Goal: Information Seeking & Learning: Find contact information

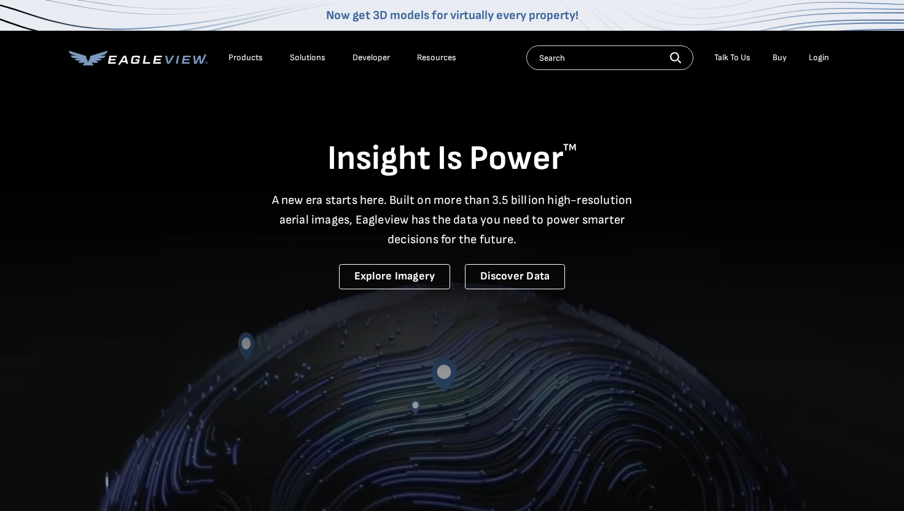
click at [428, 57] on div "Resources" at bounding box center [436, 57] width 39 height 11
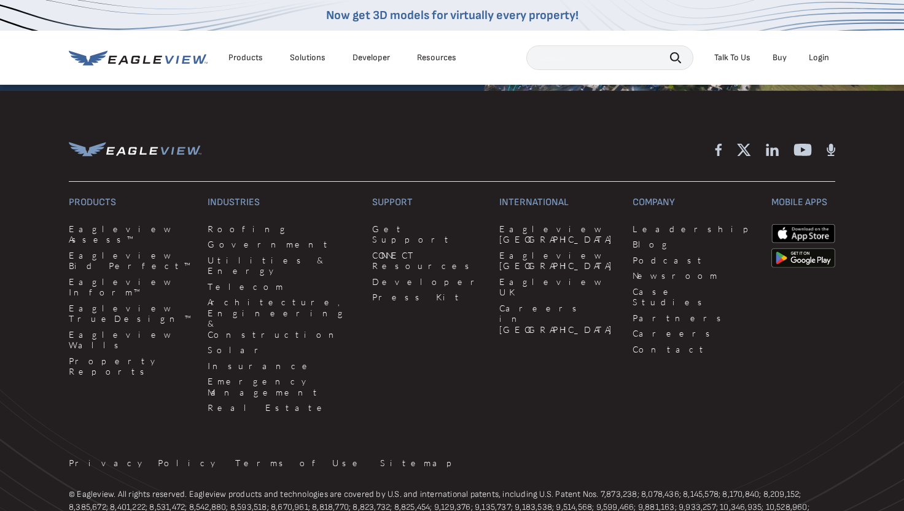
scroll to position [3248, 0]
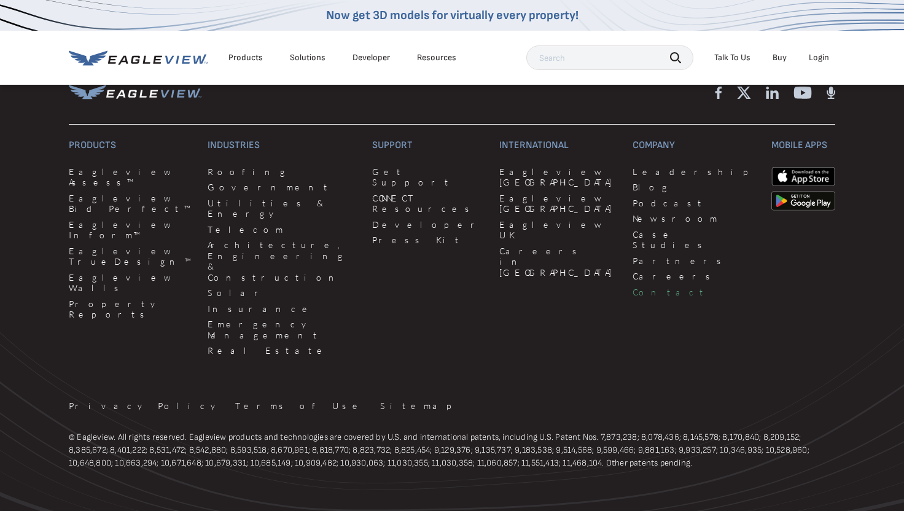
click at [632, 287] on link "Contact" at bounding box center [694, 292] width 124 height 11
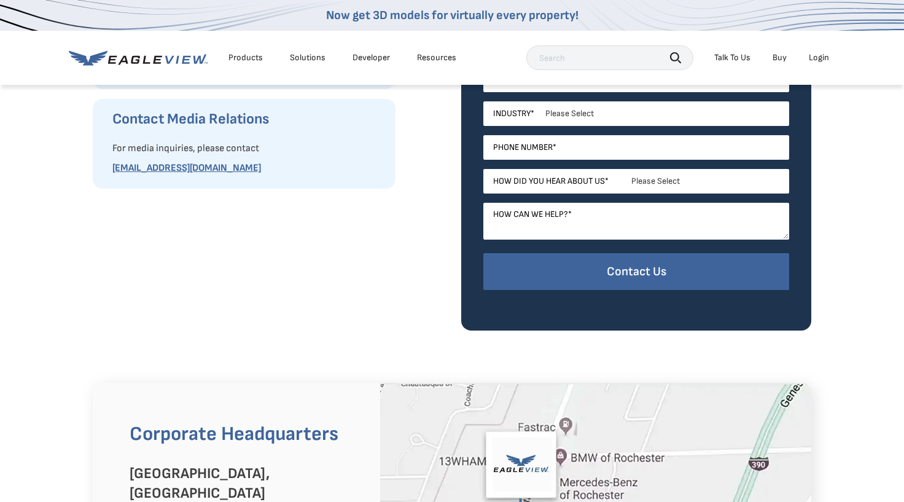
scroll to position [737, 0]
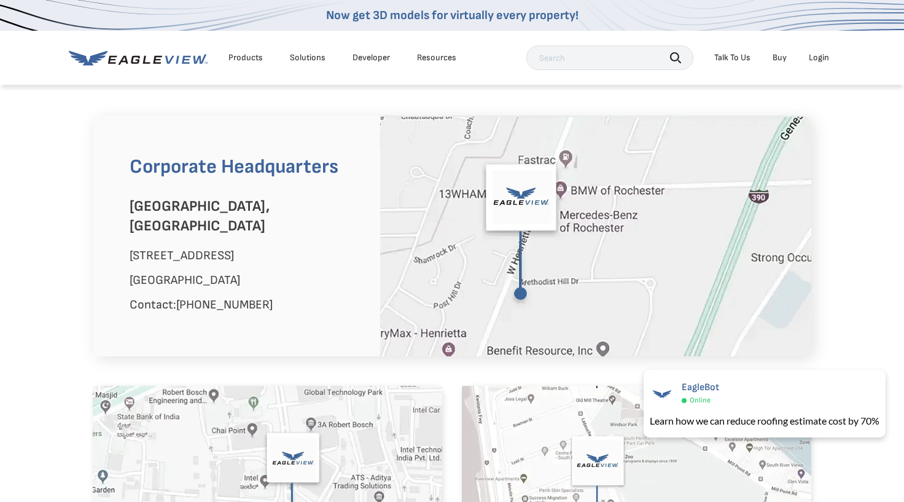
drag, startPoint x: 131, startPoint y: 235, endPoint x: 246, endPoint y: 242, distance: 115.0
click at [246, 246] on p "[STREET_ADDRESS]" at bounding box center [246, 256] width 232 height 20
copy p "[STREET_ADDRESS]"
drag, startPoint x: 308, startPoint y: 281, endPoint x: 179, endPoint y: 290, distance: 129.3
click at [179, 295] on p "Contact: [PHONE_NUMBER]" at bounding box center [246, 305] width 232 height 20
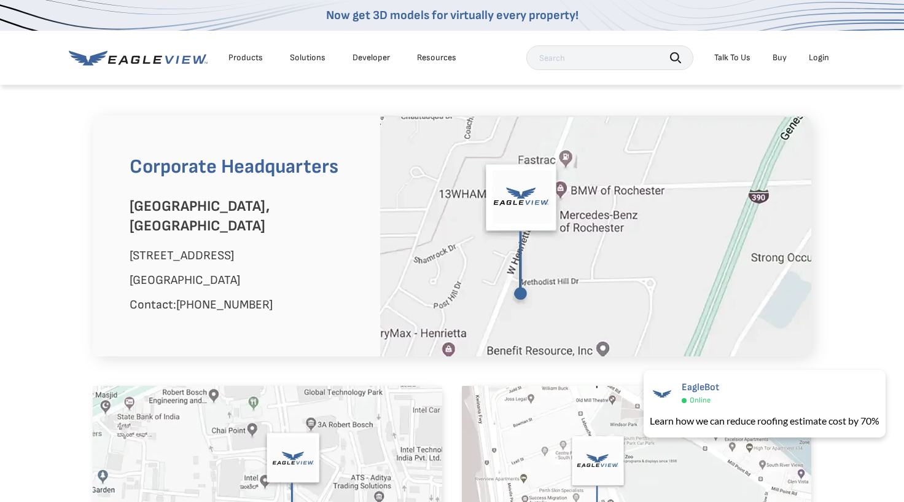
copy link "[PHONE_NUMBER]"
